Goal: Transaction & Acquisition: Purchase product/service

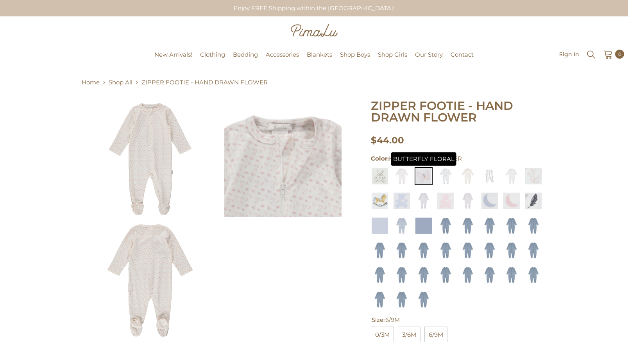
click at [426, 176] on img at bounding box center [423, 176] width 18 height 18
